Goal: Learn about a topic

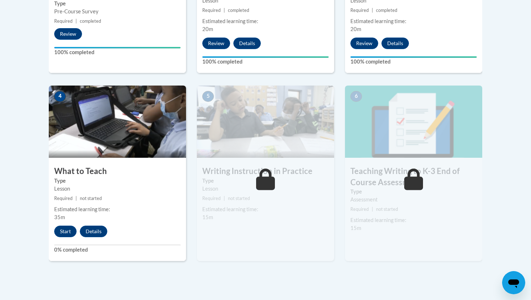
scroll to position [369, 0]
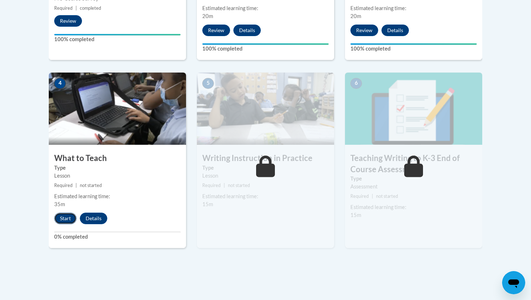
click at [58, 218] on button "Start" at bounding box center [65, 219] width 22 height 12
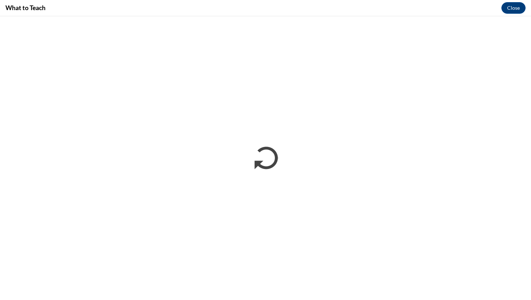
scroll to position [0, 0]
